Goal: Navigation & Orientation: Find specific page/section

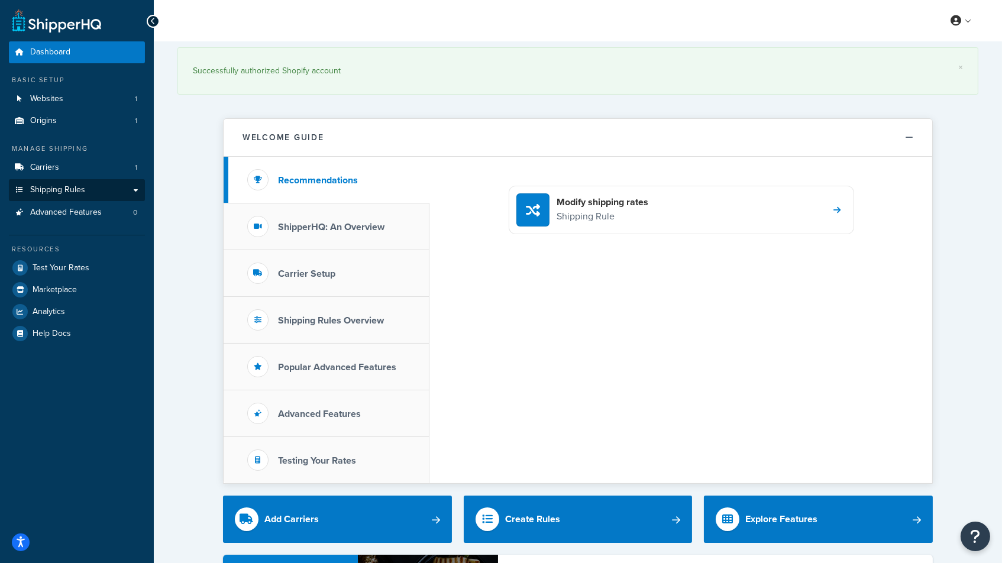
click at [67, 185] on span "Shipping Rules" at bounding box center [57, 190] width 55 height 10
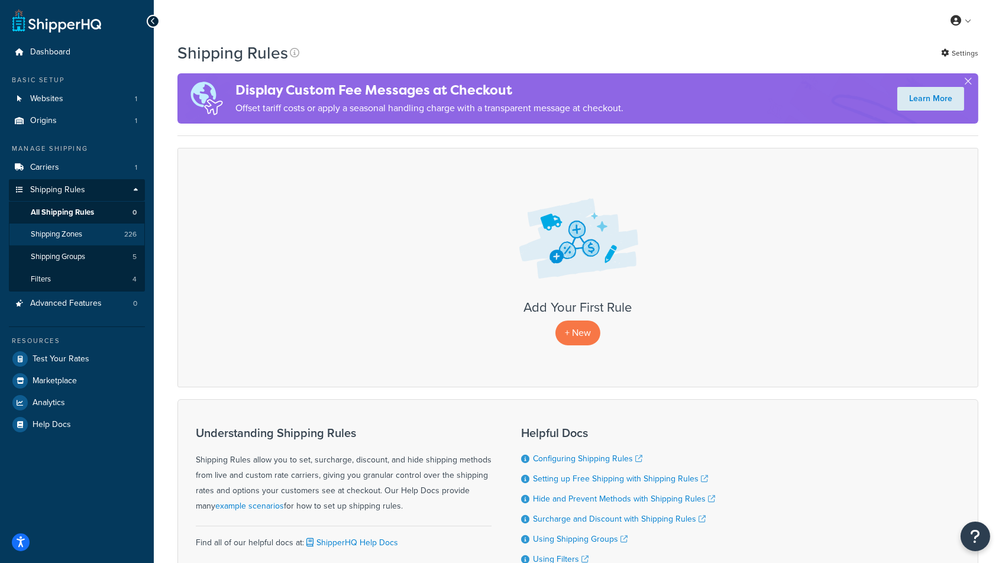
click at [76, 234] on span "Shipping Zones" at bounding box center [56, 234] width 51 height 10
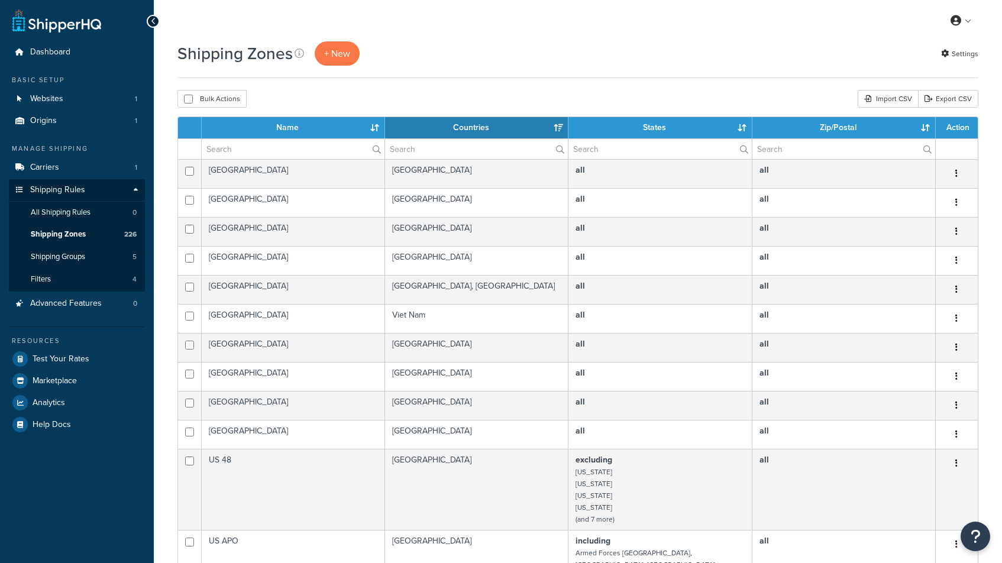
select select "15"
click at [84, 208] on span "All Shipping Rules" at bounding box center [61, 213] width 60 height 10
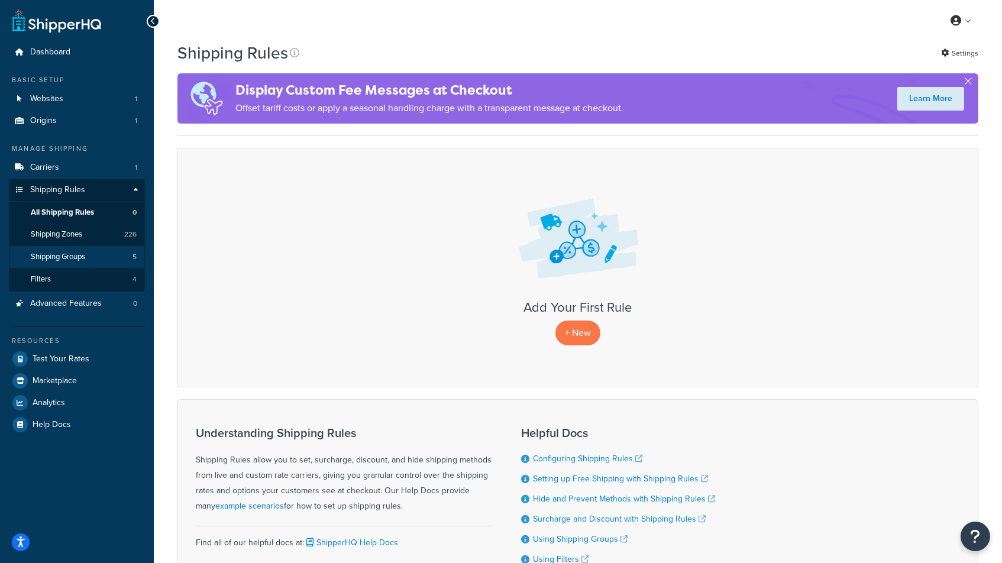
click at [93, 257] on link "Shipping Groups 5" at bounding box center [77, 257] width 136 height 22
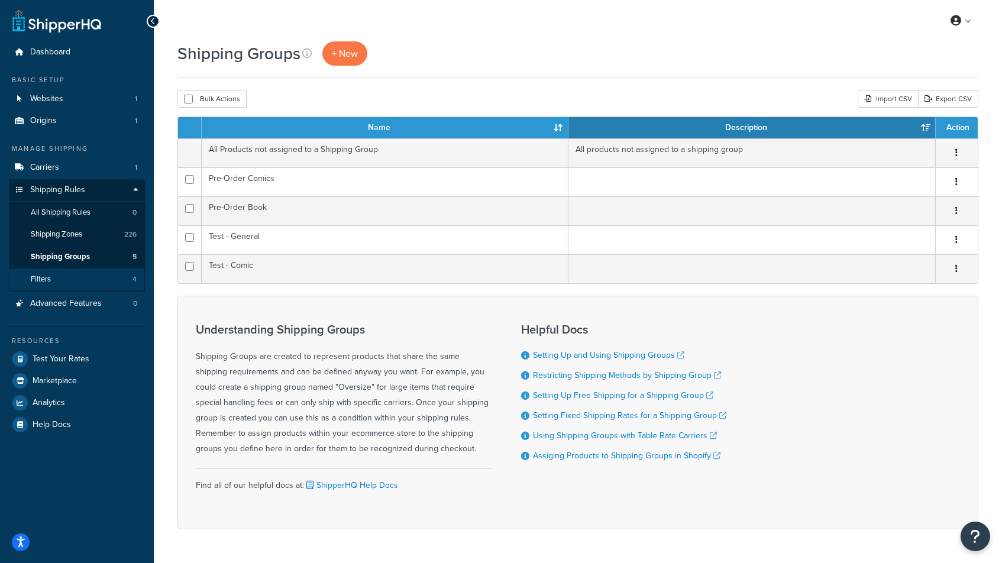
click at [65, 274] on link "Filters 4" at bounding box center [77, 279] width 136 height 22
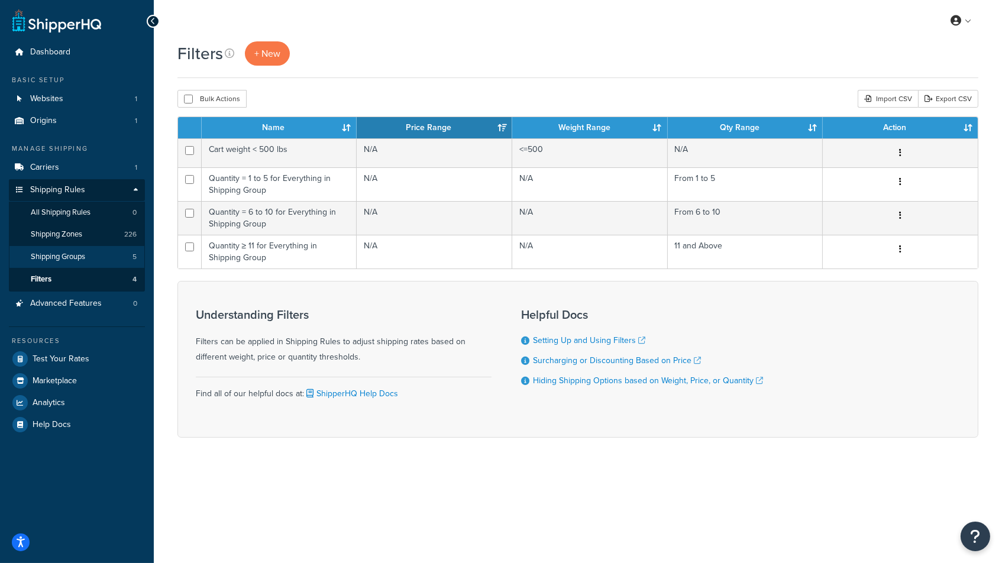
click at [95, 249] on link "Shipping Groups 5" at bounding box center [77, 257] width 136 height 22
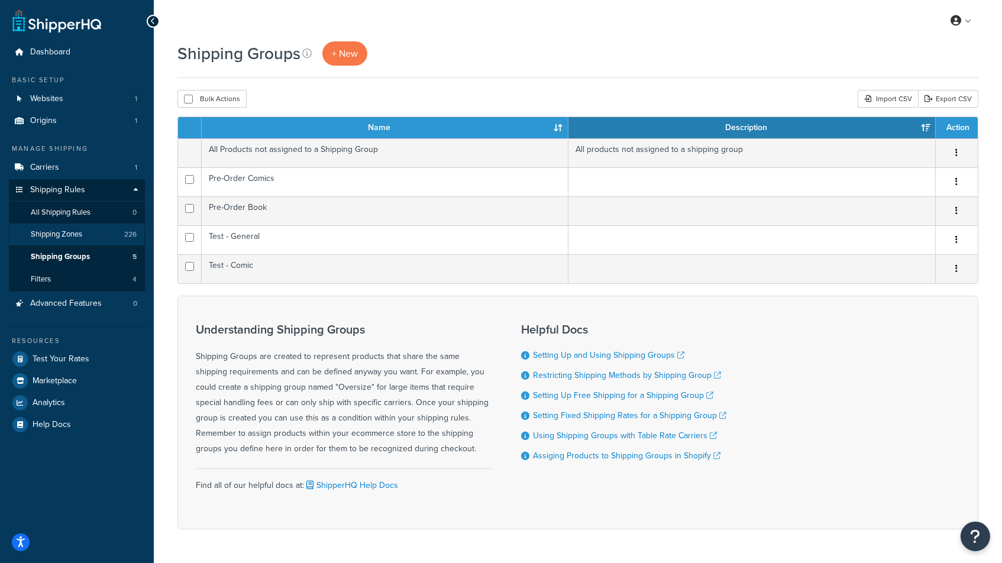
click at [95, 233] on link "Shipping Zones 226" at bounding box center [77, 235] width 136 height 22
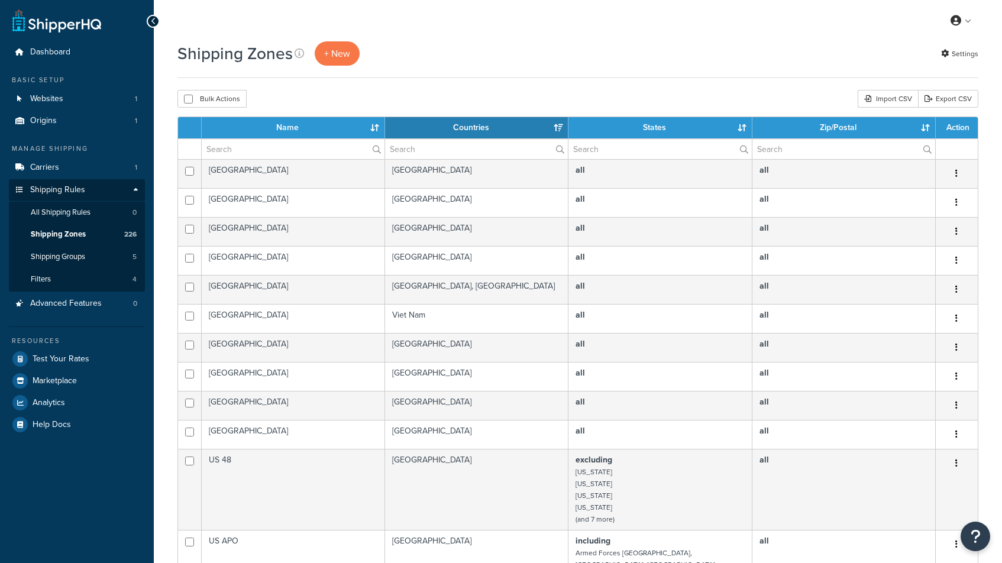
select select "15"
click at [270, 153] on input "text" at bounding box center [293, 149] width 183 height 20
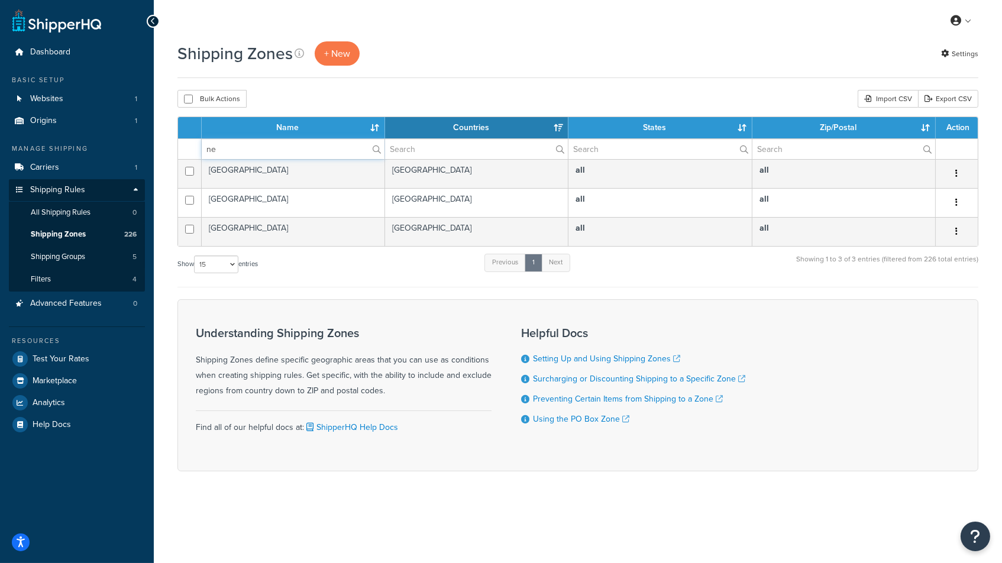
type input "n"
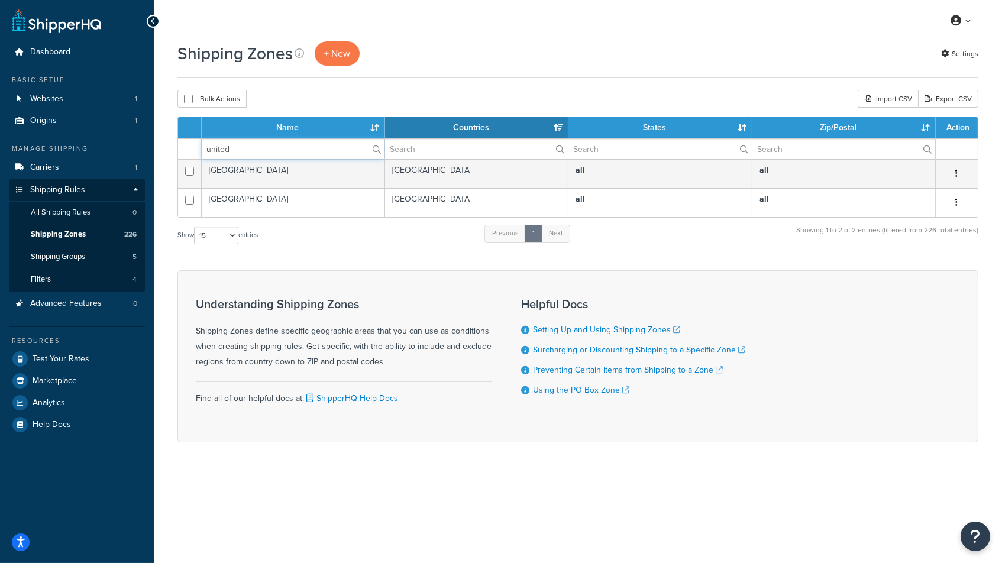
click at [229, 146] on input "united" at bounding box center [293, 149] width 183 height 20
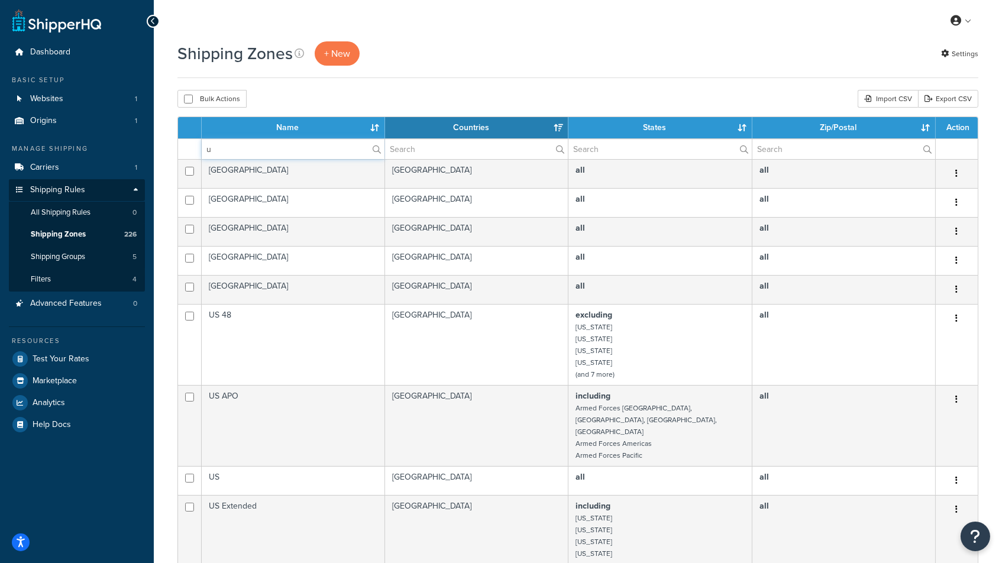
type input "us"
